Goal: Communication & Community: Participate in discussion

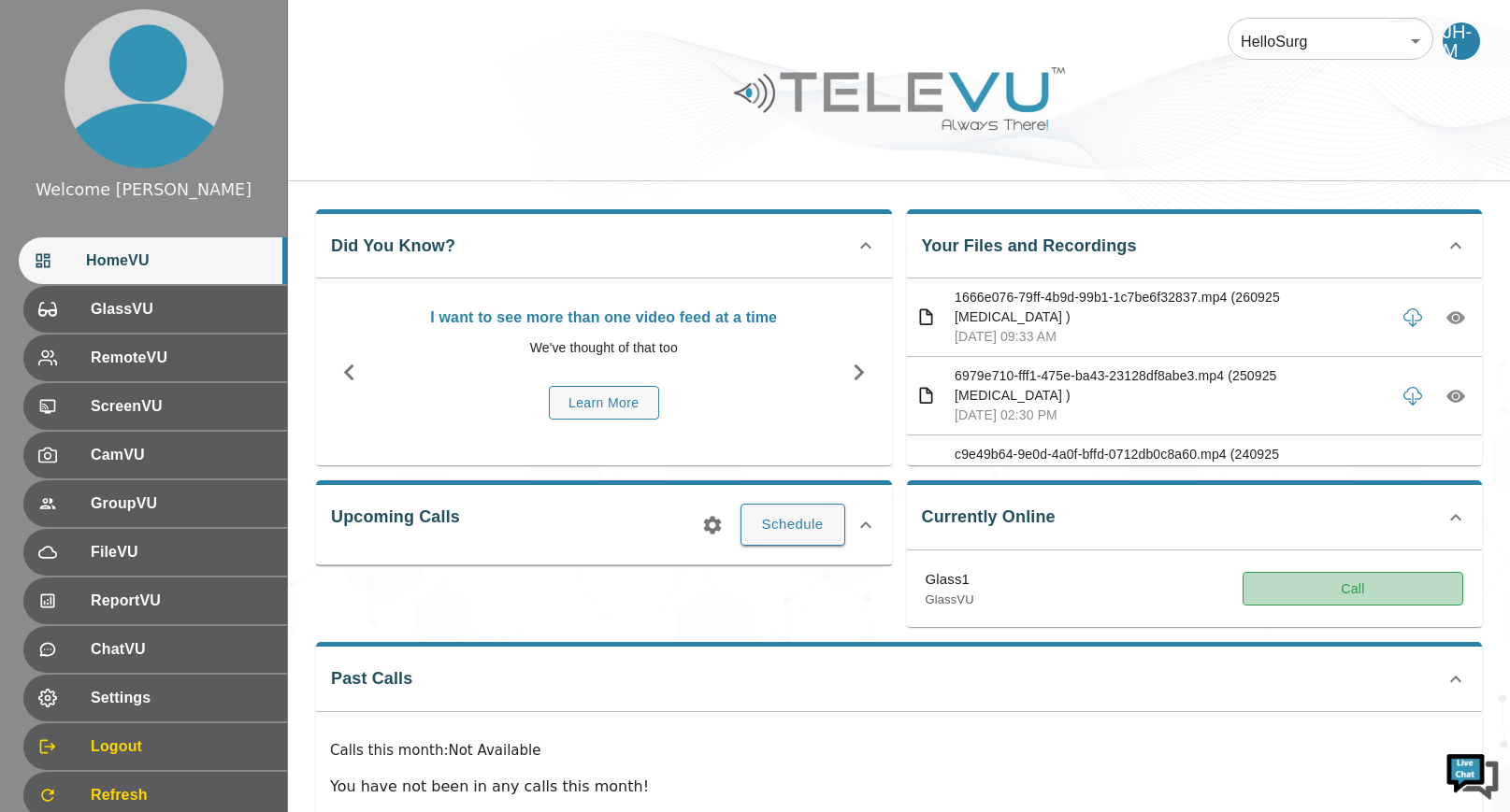
click at [1355, 597] on button "Call" at bounding box center [1352, 589] width 220 height 35
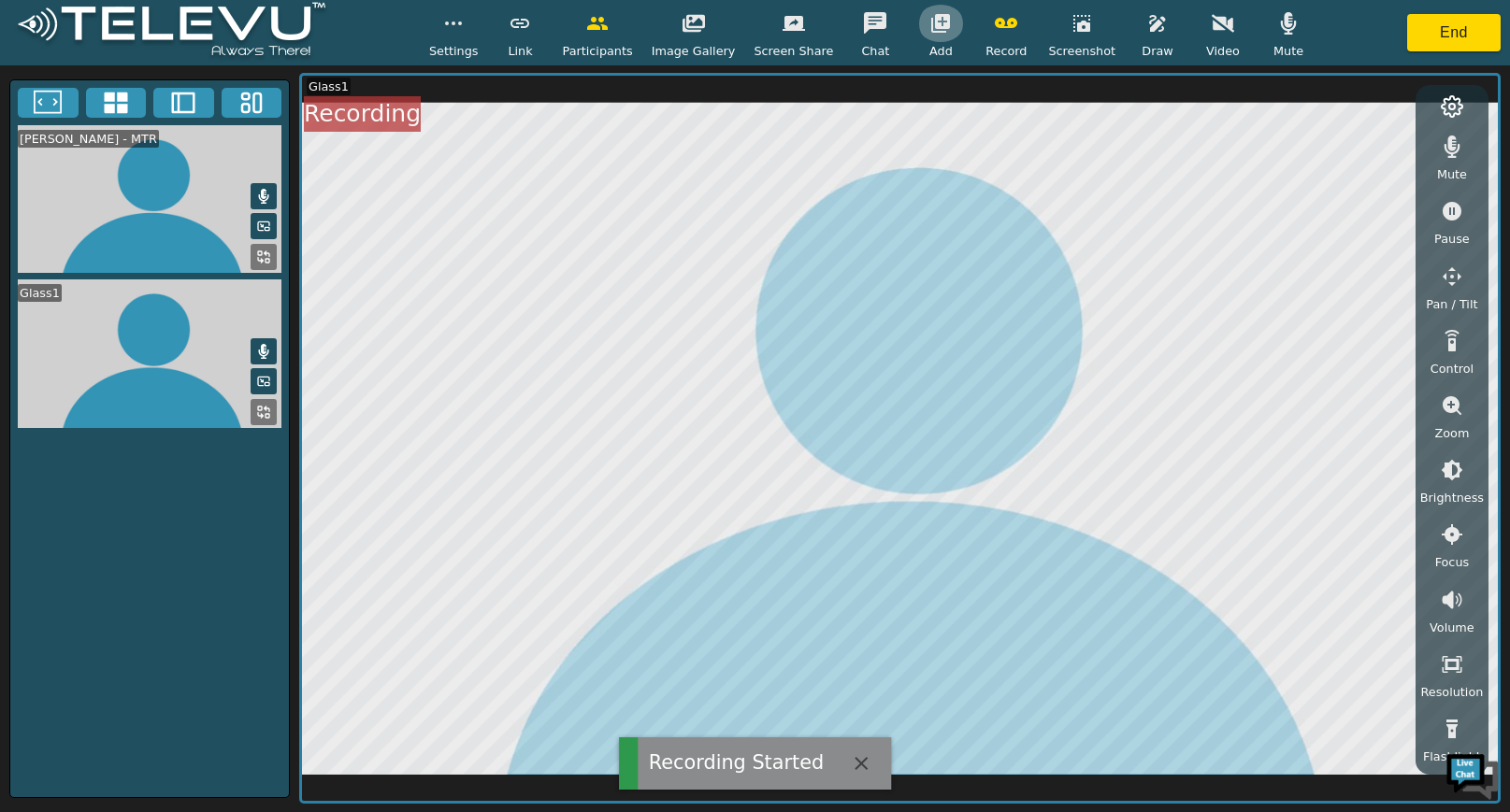
click at [931, 17] on icon "button" at bounding box center [941, 23] width 19 height 19
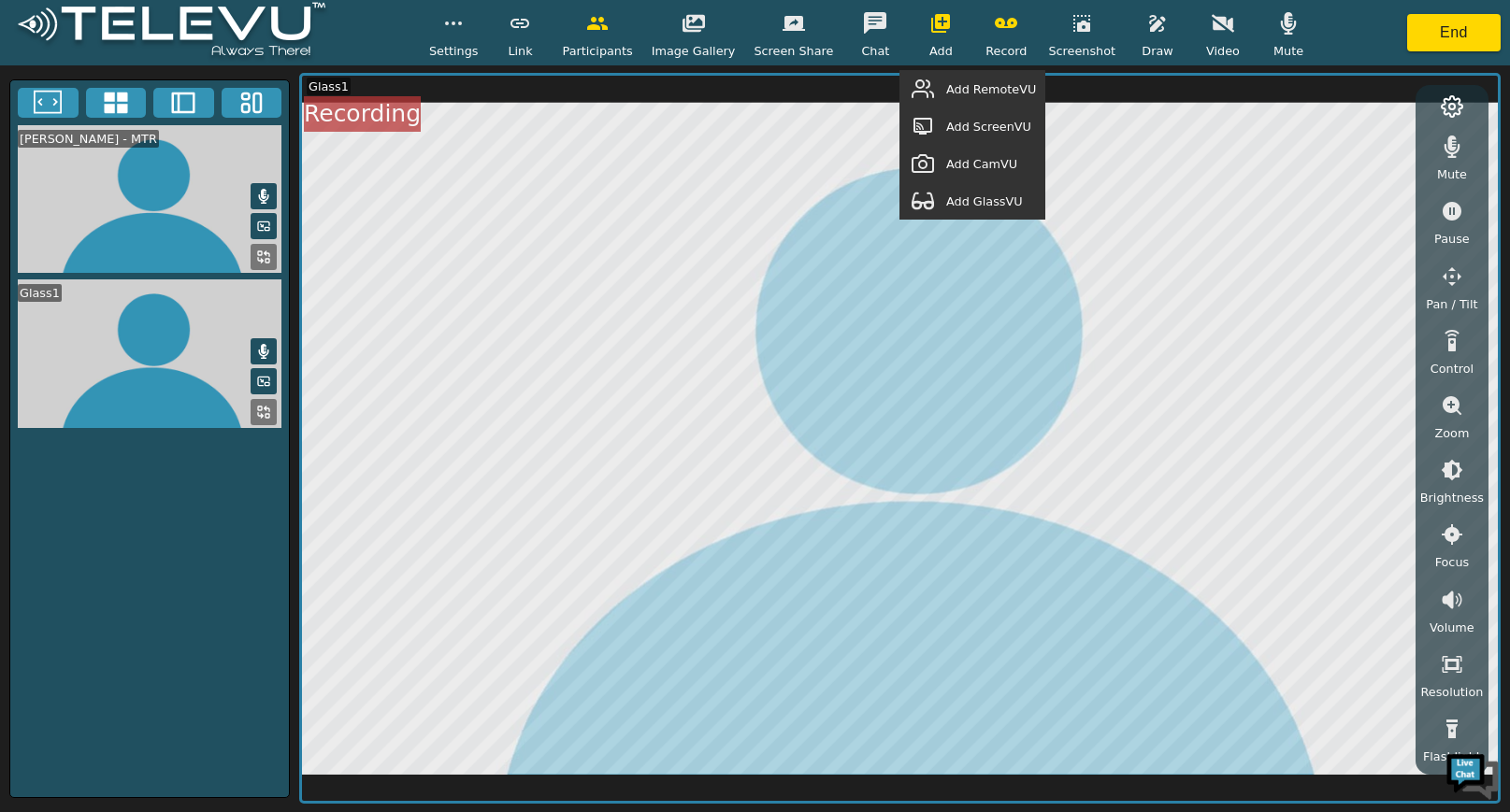
click at [982, 205] on span "Add GlassVU" at bounding box center [985, 201] width 77 height 18
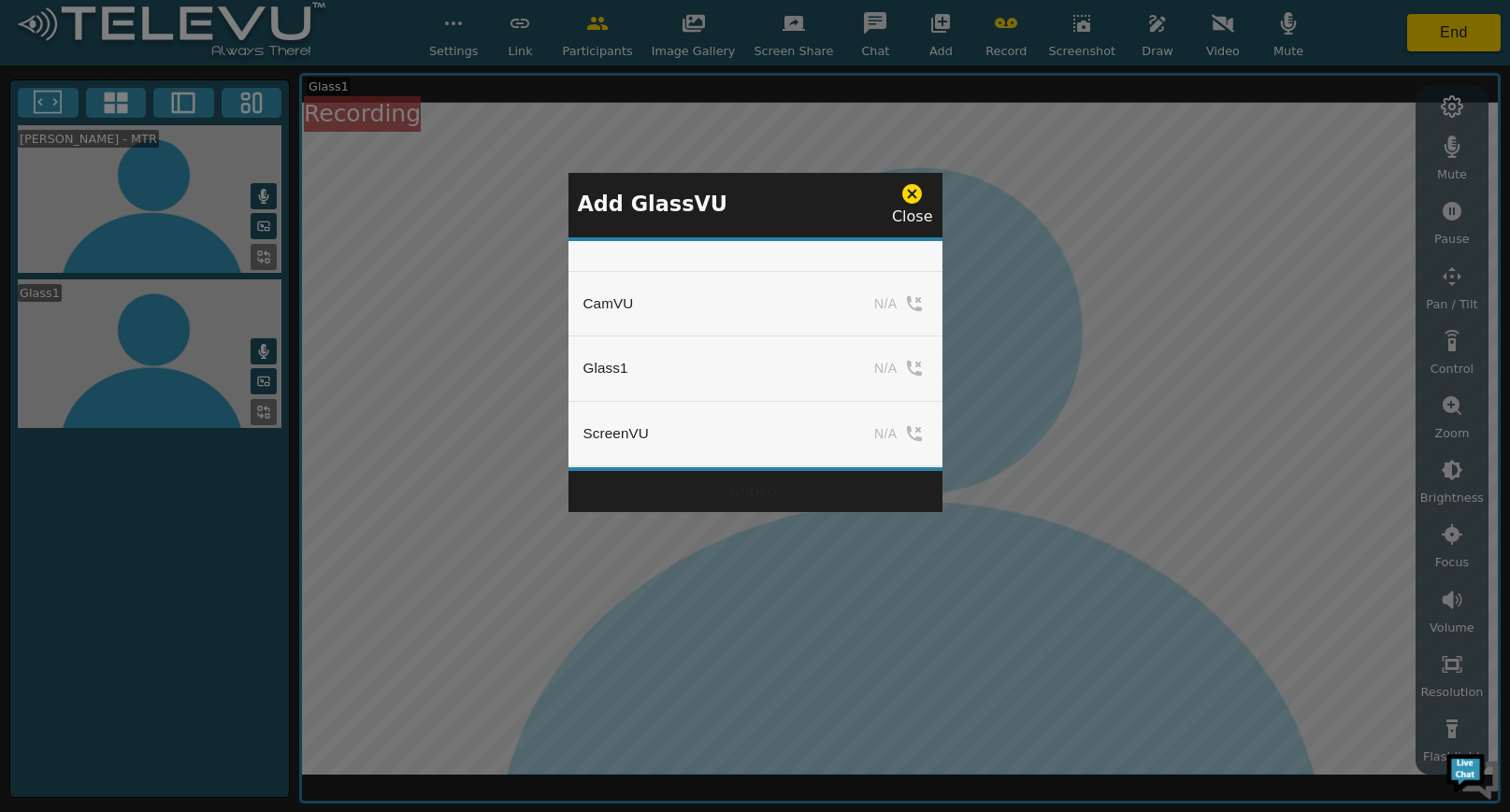
click at [982, 205] on div at bounding box center [755, 406] width 1510 height 812
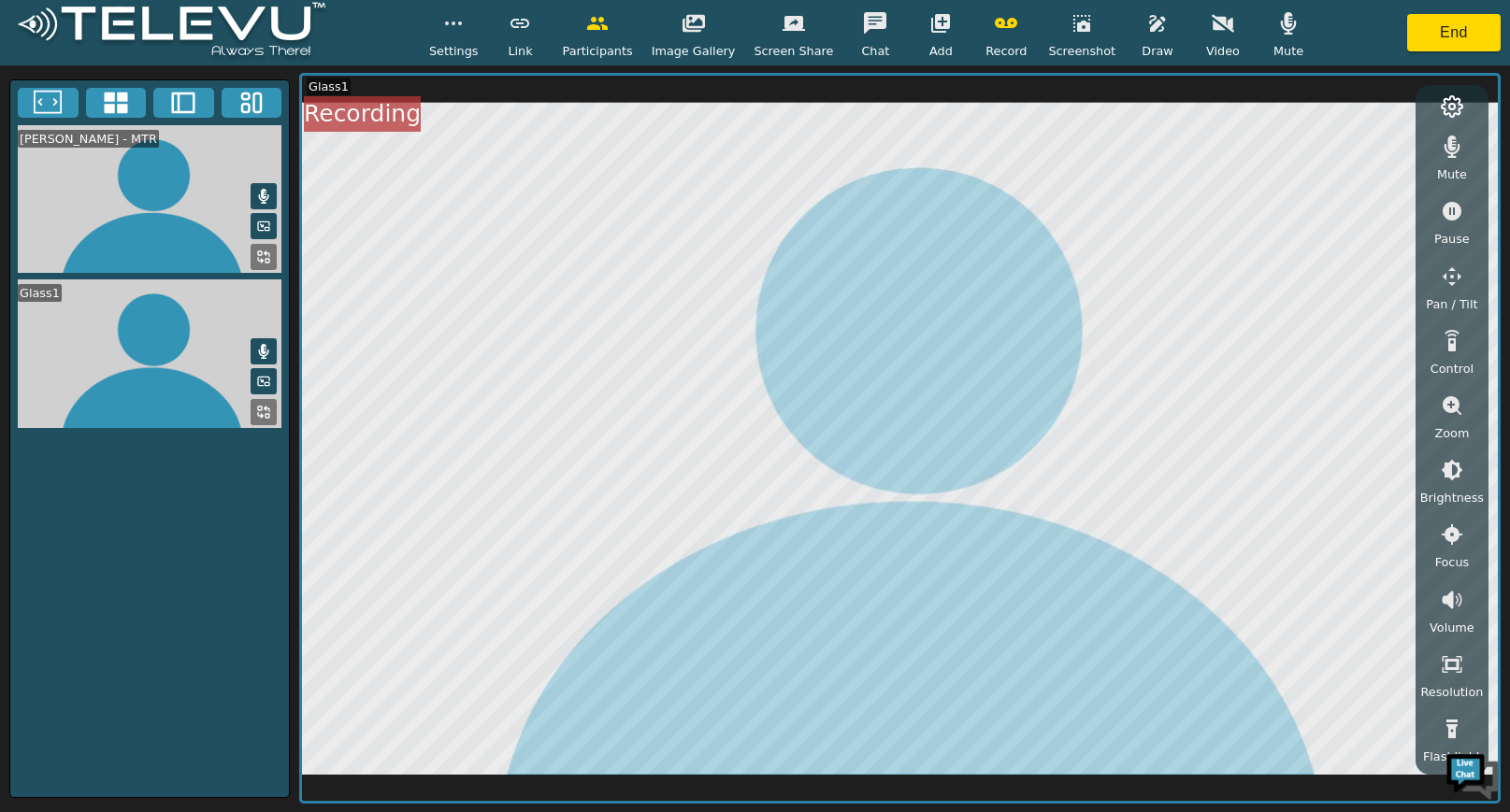
click at [934, 27] on icon "button" at bounding box center [941, 23] width 19 height 19
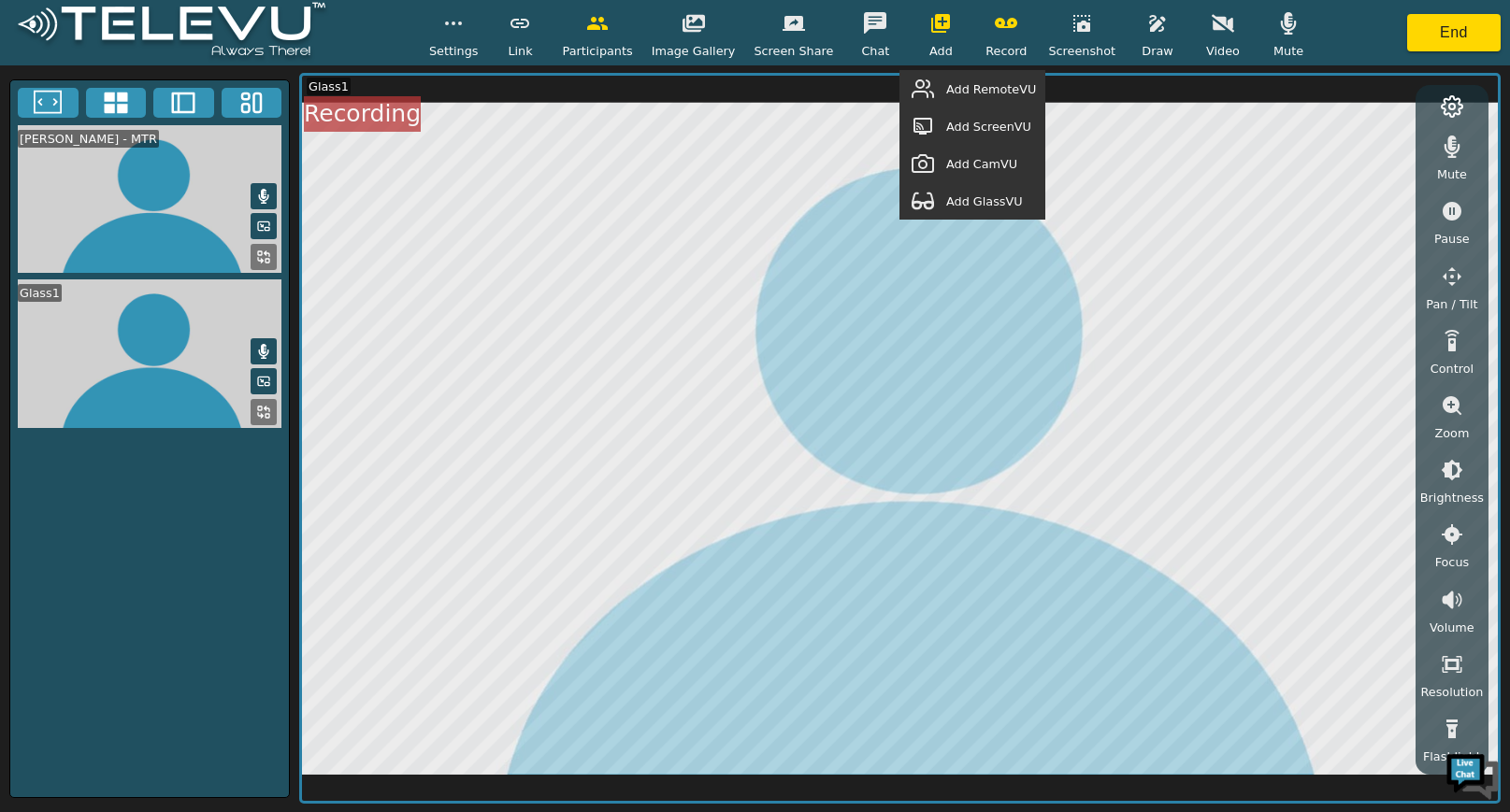
click at [960, 202] on span "Add GlassVU" at bounding box center [985, 201] width 77 height 18
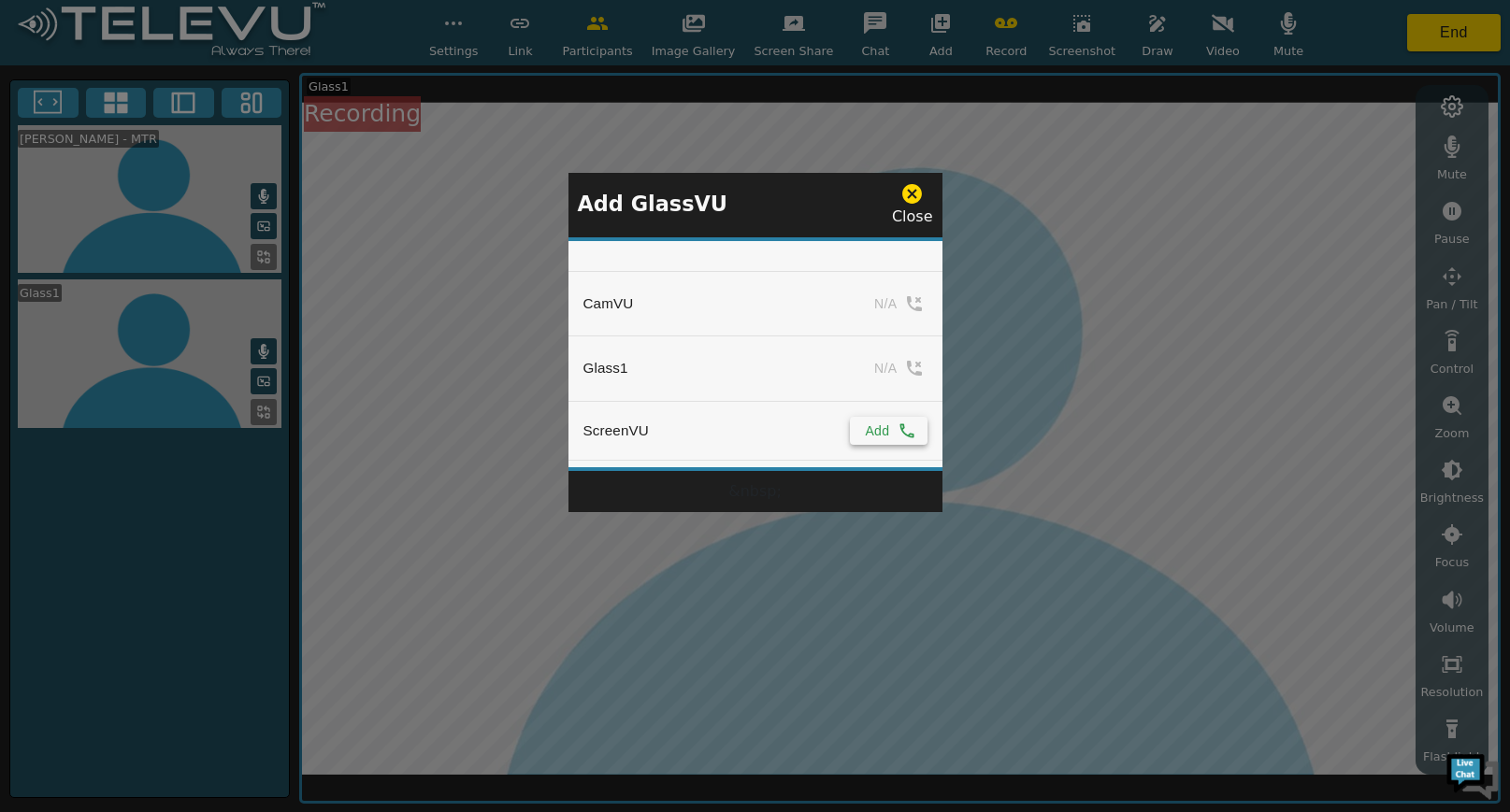
click at [881, 425] on button "Add" at bounding box center [888, 431] width 77 height 28
